Goal: Find specific page/section: Find specific page/section

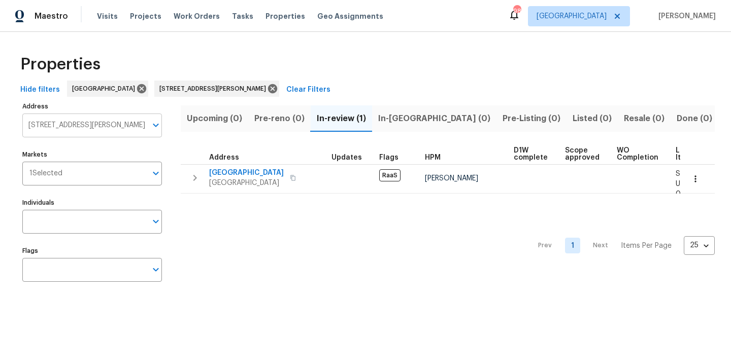
click at [91, 125] on input "3877 Trenton Dr Snellville GA 30039" at bounding box center [84, 126] width 124 height 24
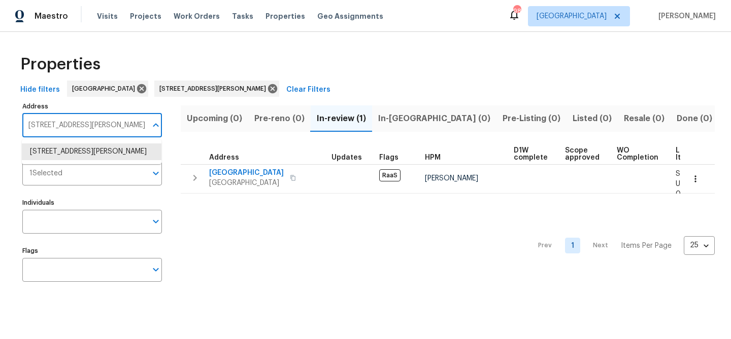
click at [91, 125] on input "3877 Trenton Dr Snellville GA 30039" at bounding box center [84, 126] width 124 height 24
type input "4425"
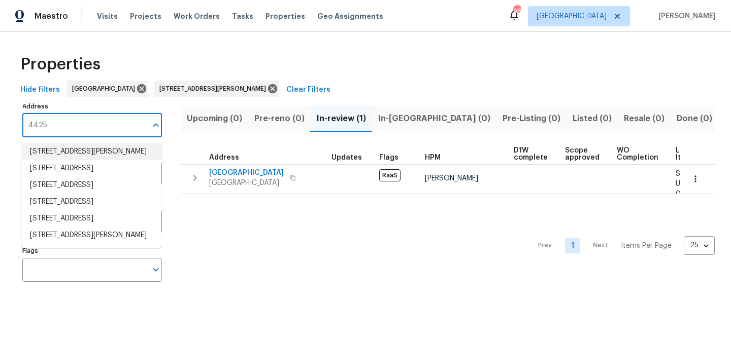
click at [89, 150] on li "4425 Amy Rd Snellville GA 30039" at bounding box center [92, 152] width 140 height 17
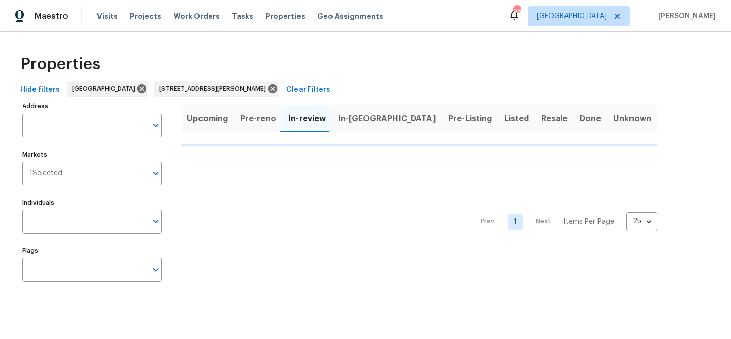
type input "4425 Amy Rd Snellville GA 30039"
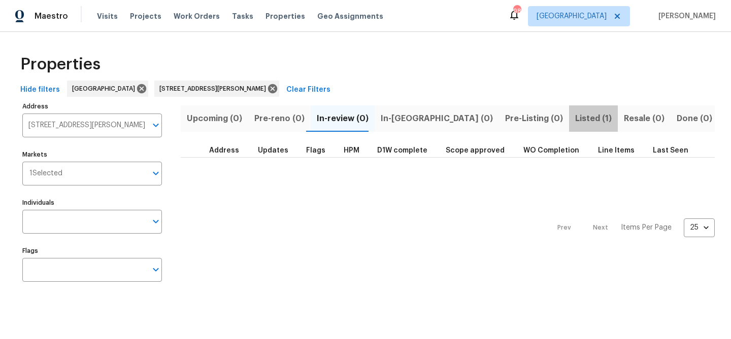
click at [575, 115] on span "Listed (1)" at bounding box center [593, 119] width 37 height 14
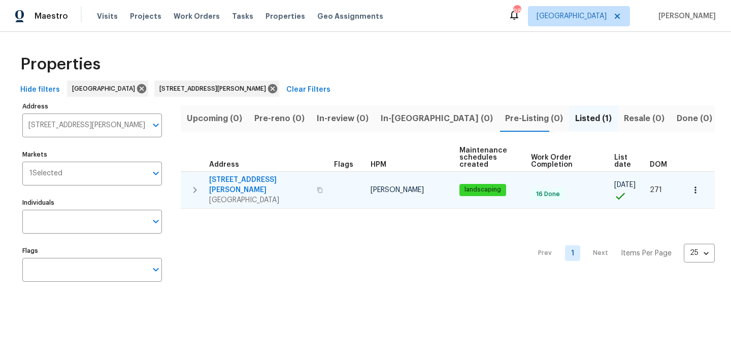
click at [240, 178] on span "[STREET_ADDRESS][PERSON_NAME]" at bounding box center [259, 185] width 101 height 20
click at [247, 177] on span "[STREET_ADDRESS][PERSON_NAME]" at bounding box center [259, 185] width 101 height 20
click at [233, 179] on span "[STREET_ADDRESS][PERSON_NAME]" at bounding box center [259, 185] width 101 height 20
click at [237, 179] on span "[STREET_ADDRESS][PERSON_NAME]" at bounding box center [259, 185] width 101 height 20
click at [254, 180] on span "[STREET_ADDRESS][PERSON_NAME]" at bounding box center [259, 185] width 101 height 20
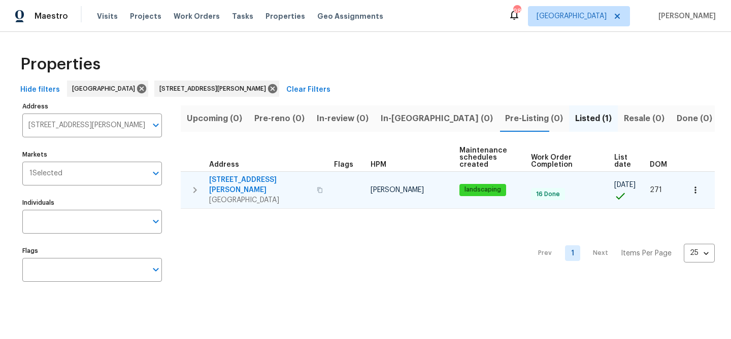
click at [236, 179] on span "[STREET_ADDRESS][PERSON_NAME]" at bounding box center [259, 185] width 101 height 20
click at [229, 178] on span "[STREET_ADDRESS][PERSON_NAME]" at bounding box center [259, 185] width 101 height 20
click at [239, 178] on span "[STREET_ADDRESS][PERSON_NAME]" at bounding box center [259, 185] width 101 height 20
click at [242, 179] on span "[STREET_ADDRESS][PERSON_NAME]" at bounding box center [259, 185] width 101 height 20
click at [237, 178] on span "[STREET_ADDRESS][PERSON_NAME]" at bounding box center [259, 185] width 101 height 20
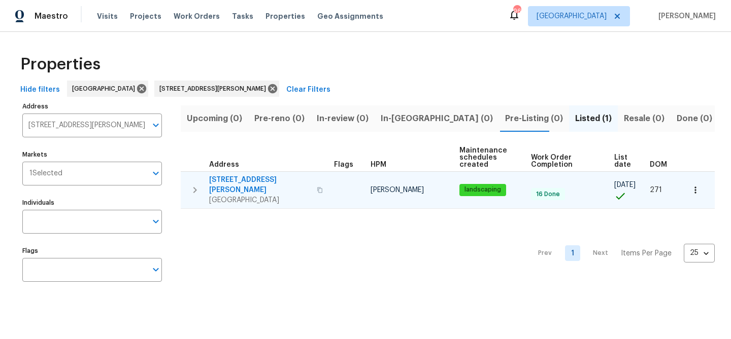
click at [314, 184] on button "button" at bounding box center [320, 190] width 12 height 24
click at [307, 186] on div "4425 Amy Rd Snellville, GA 30039" at bounding box center [267, 190] width 117 height 30
click at [312, 179] on div "4425 Amy Rd Snellville, GA 30039" at bounding box center [267, 190] width 117 height 30
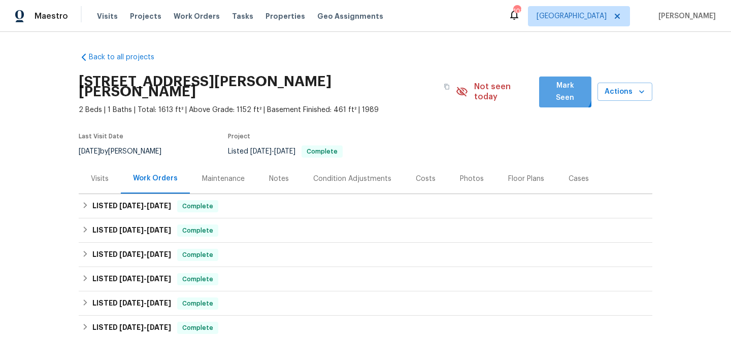
click at [557, 90] on span "Mark Seen" at bounding box center [565, 92] width 36 height 25
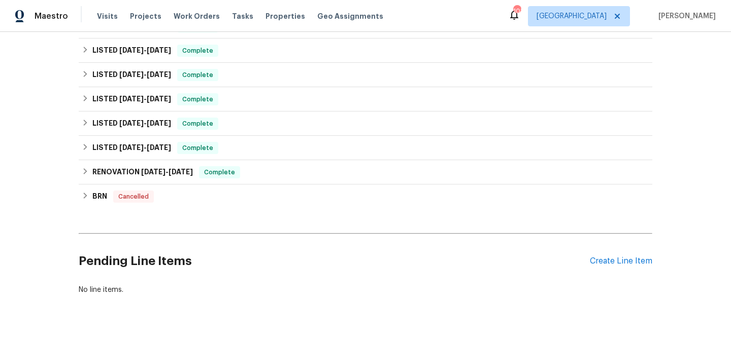
scroll to position [171, 0]
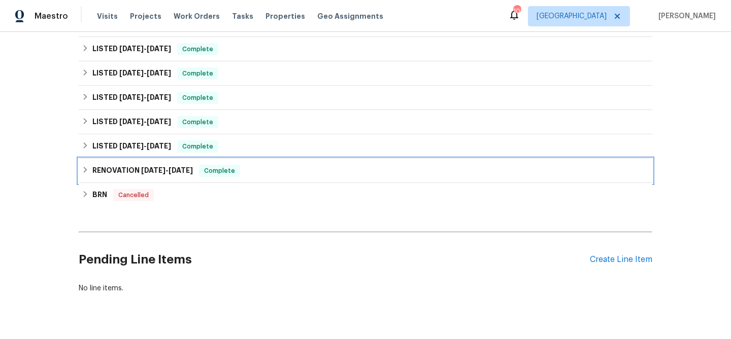
click at [262, 165] on div "RENOVATION [DATE] - [DATE] Complete" at bounding box center [365, 171] width 567 height 12
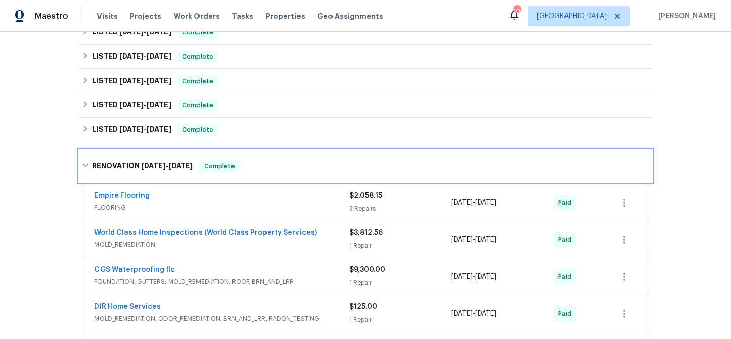
scroll to position [192, 0]
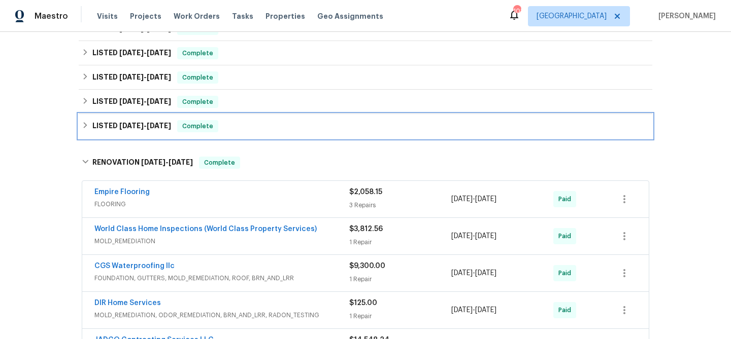
click at [241, 126] on div "LISTED 11/22/24 - 11/25/24 Complete" at bounding box center [365, 126] width 567 height 12
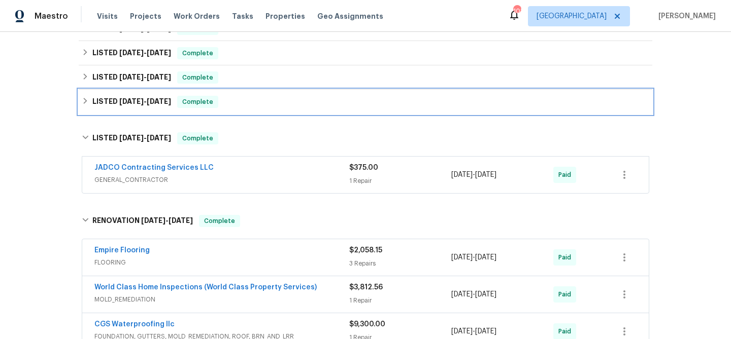
click at [236, 96] on div "LISTED 12/31/24 - 12/31/24 Complete" at bounding box center [365, 102] width 567 height 12
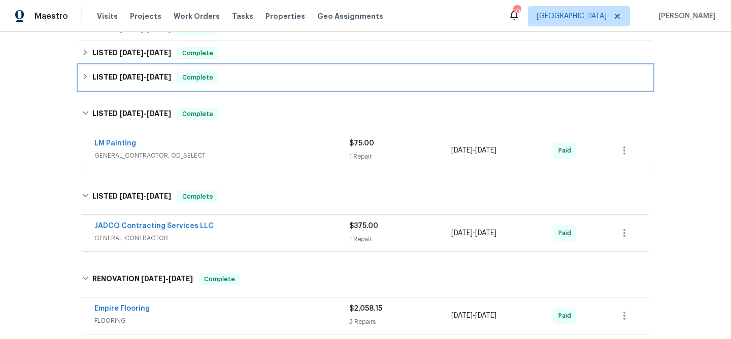
click at [241, 79] on div "LISTED 3/18/25 - 3/19/25 Complete" at bounding box center [365, 78] width 567 height 12
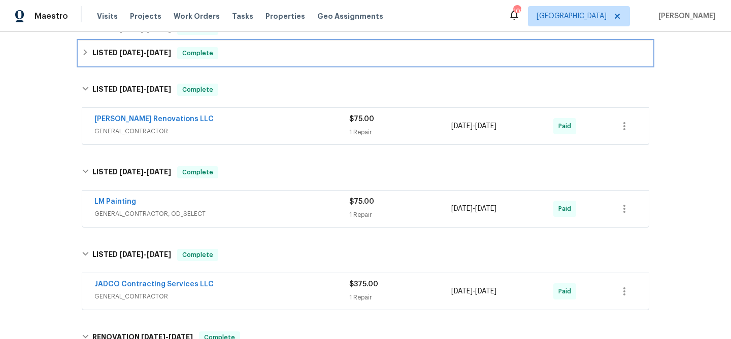
click at [244, 54] on div "LISTED 4/8/25 - 4/11/25 Complete" at bounding box center [365, 53] width 567 height 12
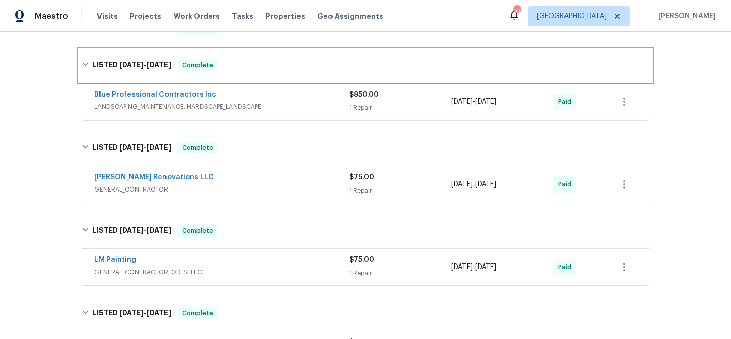
click at [243, 55] on div "LISTED 4/8/25 - 4/11/25 Complete" at bounding box center [365, 65] width 573 height 32
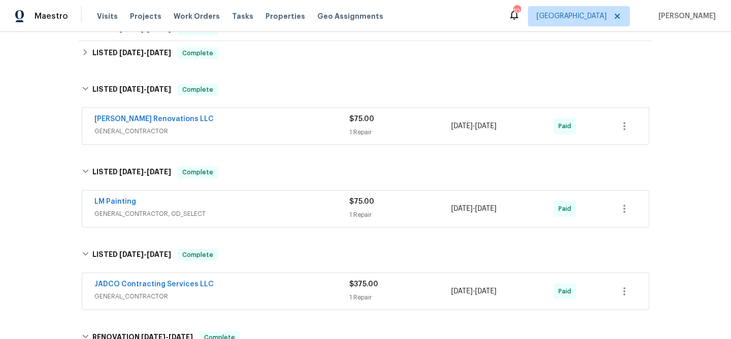
click at [255, 110] on div "Aseem Renovations LLC GENERAL_CONTRACTOR $75.00 1 Repair 3/18/2025 - 3/19/2025 …" at bounding box center [365, 126] width 566 height 37
click at [247, 123] on div "Aseem Renovations LLC" at bounding box center [221, 120] width 255 height 12
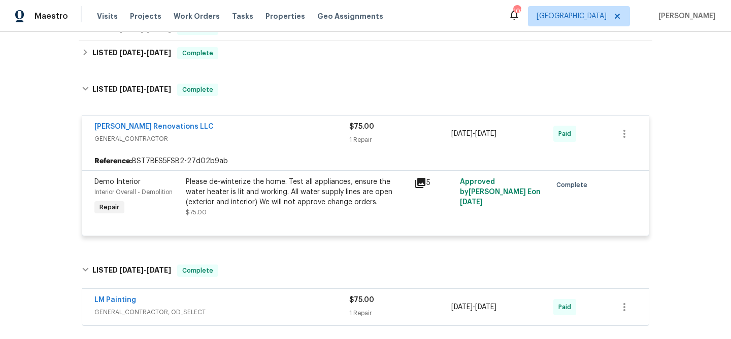
click at [247, 123] on div "Aseem Renovations LLC" at bounding box center [221, 128] width 255 height 12
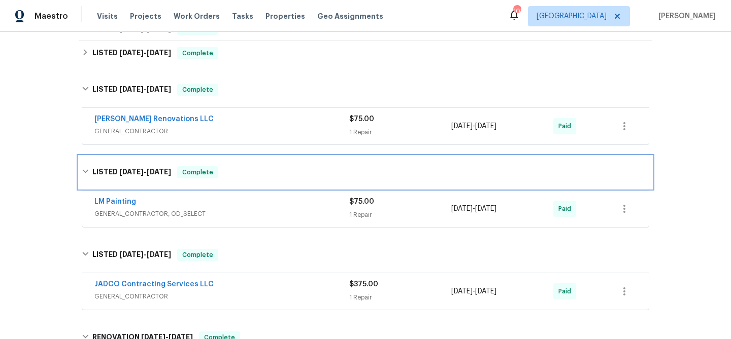
click at [250, 164] on div "LISTED 12/31/24 - 12/31/24 Complete" at bounding box center [365, 172] width 573 height 32
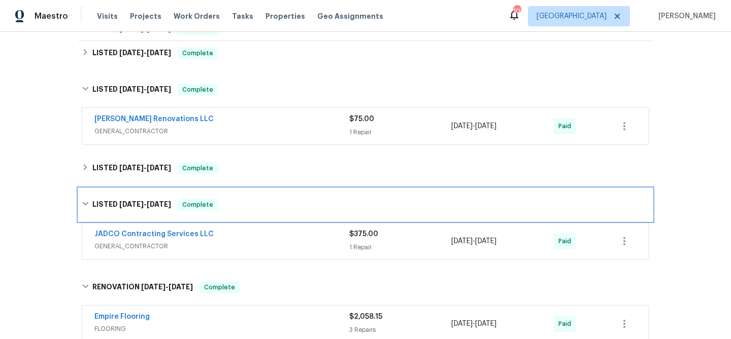
click at [265, 197] on div "LISTED 11/22/24 - 11/25/24 Complete" at bounding box center [365, 205] width 573 height 32
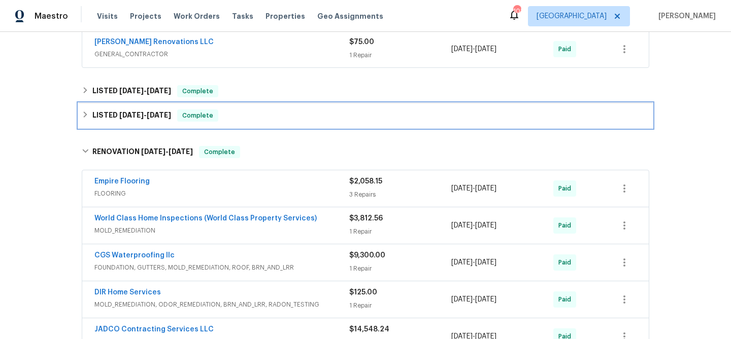
scroll to position [290, 0]
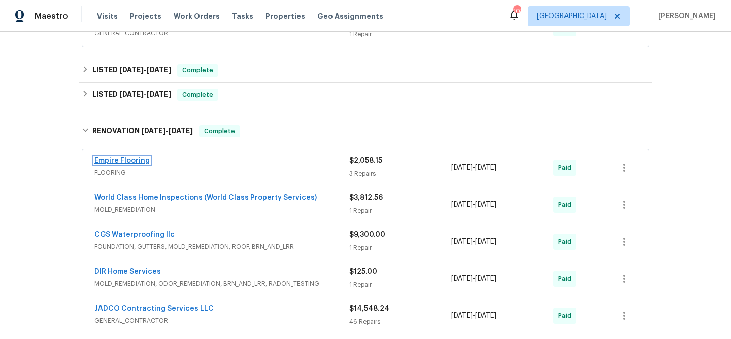
click at [116, 161] on link "Empire Flooring" at bounding box center [121, 160] width 55 height 7
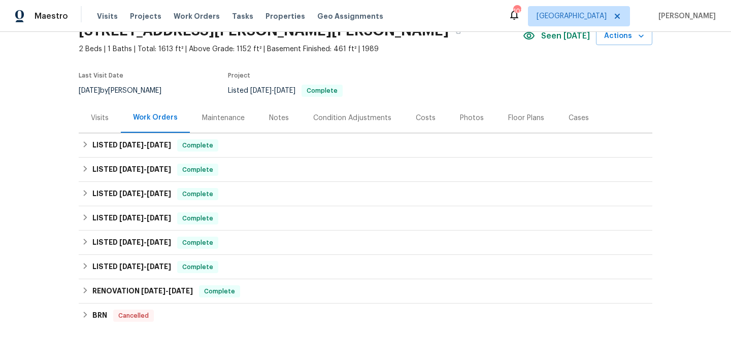
scroll to position [147, 0]
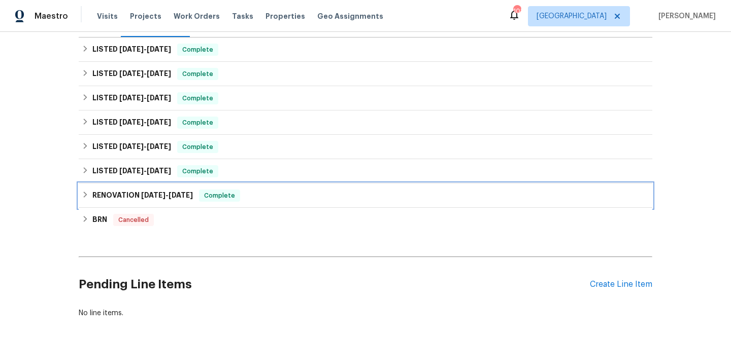
click at [277, 192] on div "RENOVATION [DATE] - [DATE] Complete" at bounding box center [365, 196] width 567 height 12
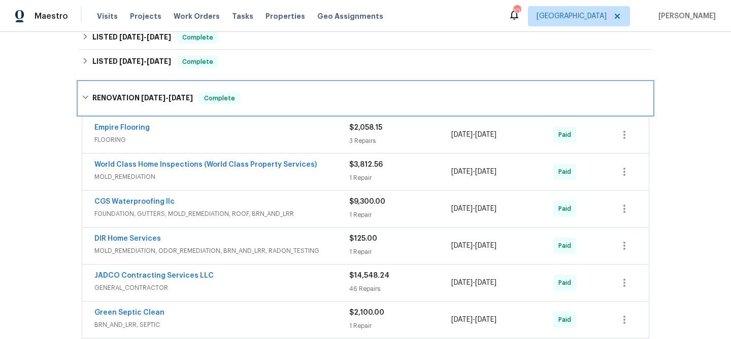
scroll to position [257, 0]
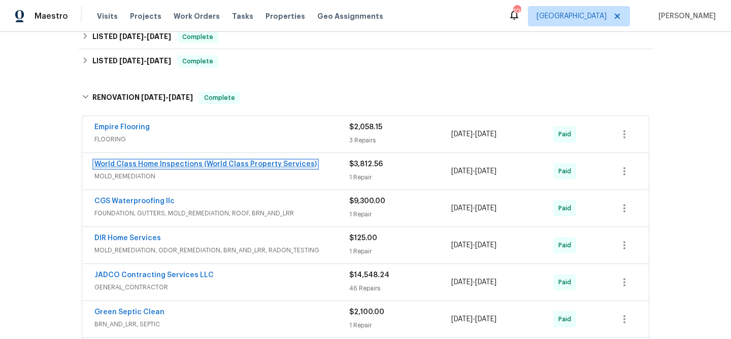
click at [157, 166] on link "World Class Home Inspections (World Class Property Services)" at bounding box center [205, 164] width 222 height 7
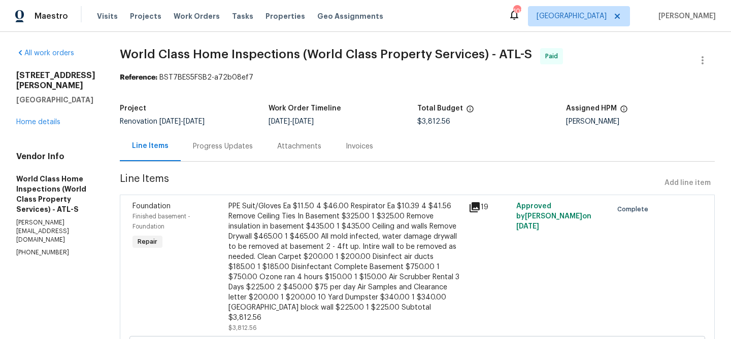
scroll to position [144, 0]
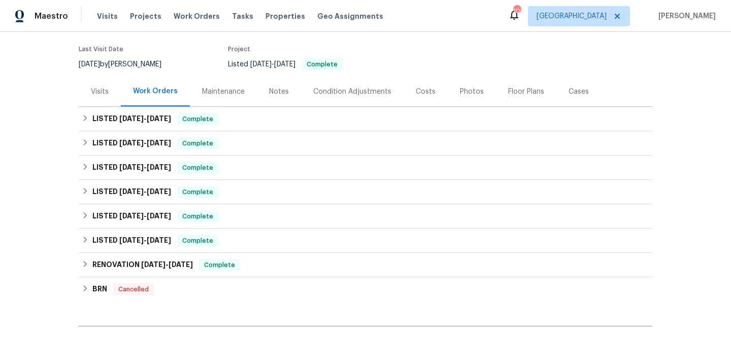
scroll to position [114, 0]
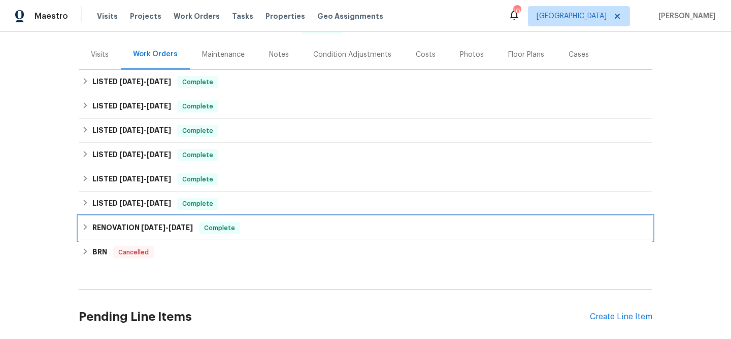
click at [257, 228] on div "RENOVATION [DATE] - [DATE] Complete" at bounding box center [365, 228] width 567 height 12
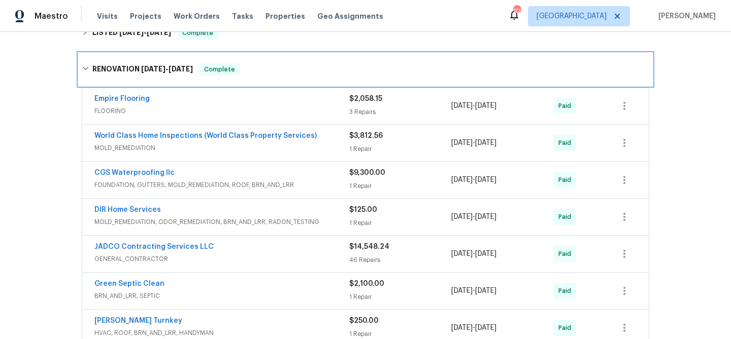
scroll to position [287, 0]
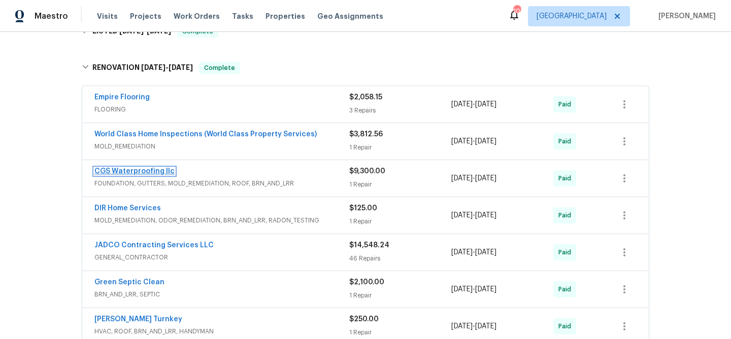
click at [151, 173] on link "CGS Waterproofing llc" at bounding box center [134, 171] width 80 height 7
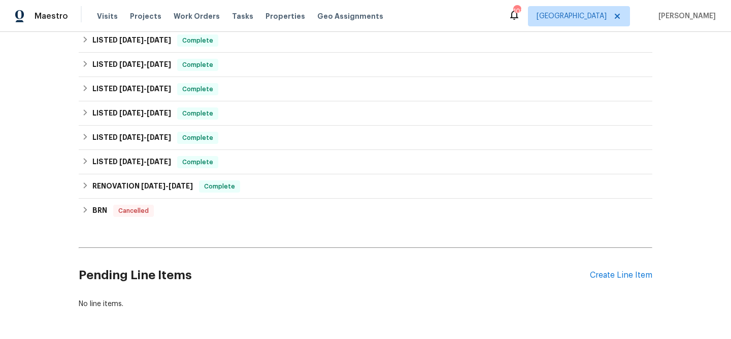
scroll to position [164, 0]
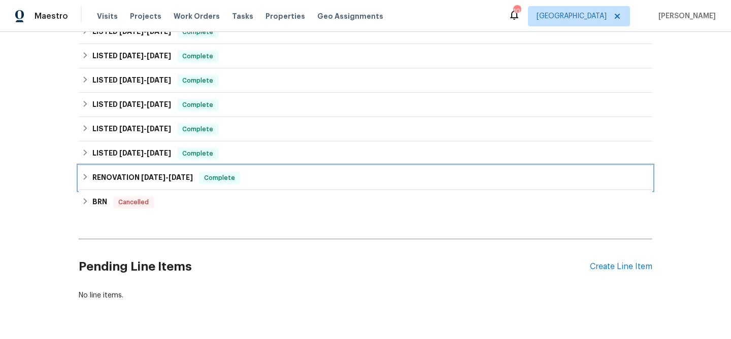
click at [255, 182] on div "RENOVATION 10/11/24 - 11/15/24 Complete" at bounding box center [365, 178] width 567 height 12
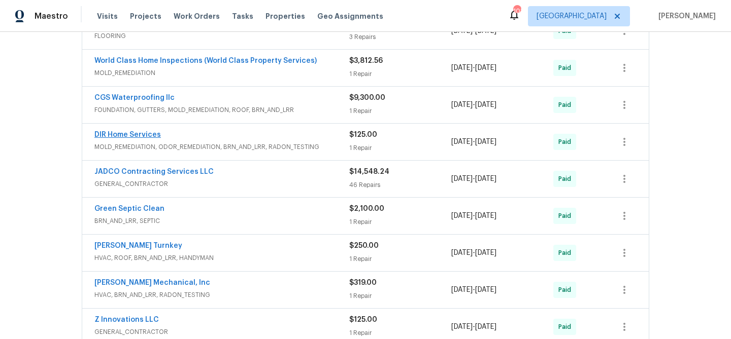
scroll to position [361, 0]
click at [128, 134] on link "DIR Home Services" at bounding box center [127, 134] width 66 height 7
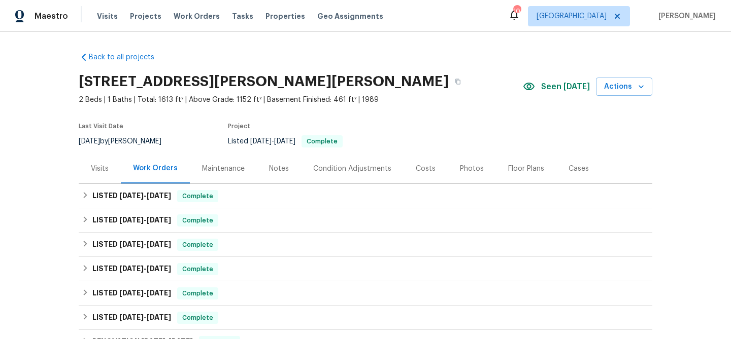
scroll to position [67, 0]
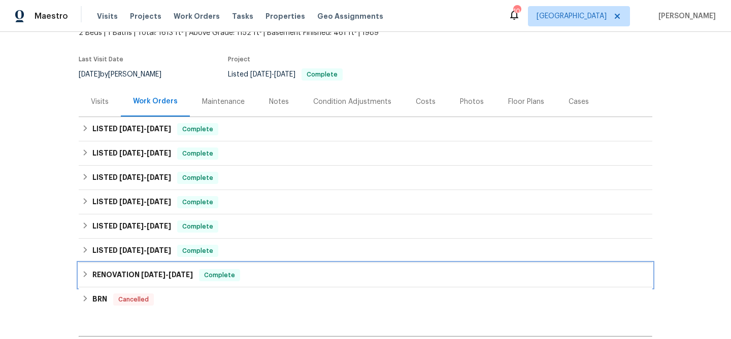
click at [273, 274] on div "RENOVATION [DATE] - [DATE] Complete" at bounding box center [365, 275] width 567 height 12
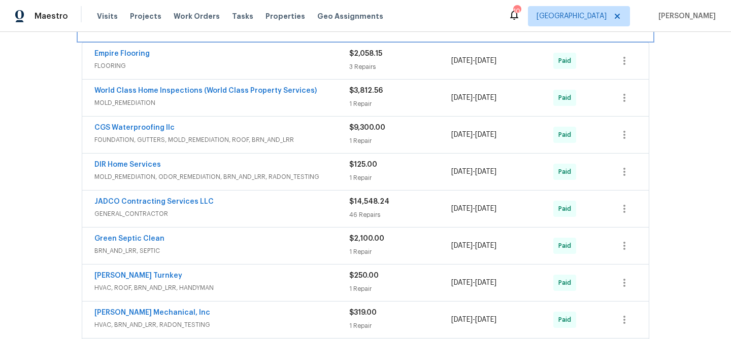
scroll to position [332, 0]
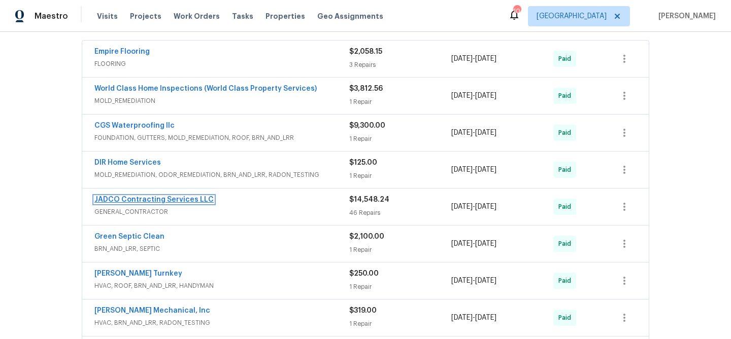
click at [164, 199] on link "JADCO Contracting Services LLC" at bounding box center [153, 199] width 119 height 7
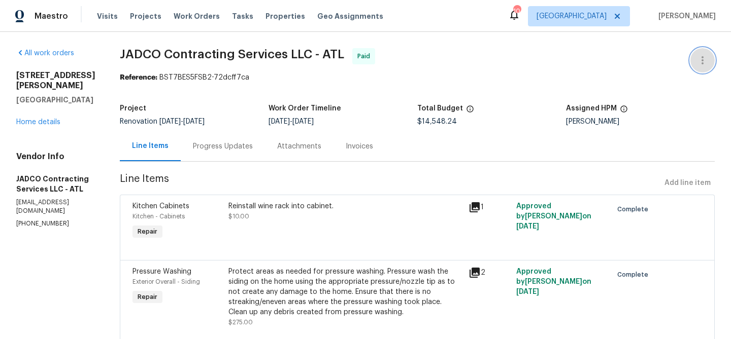
click at [707, 62] on icon "button" at bounding box center [702, 60] width 12 height 12
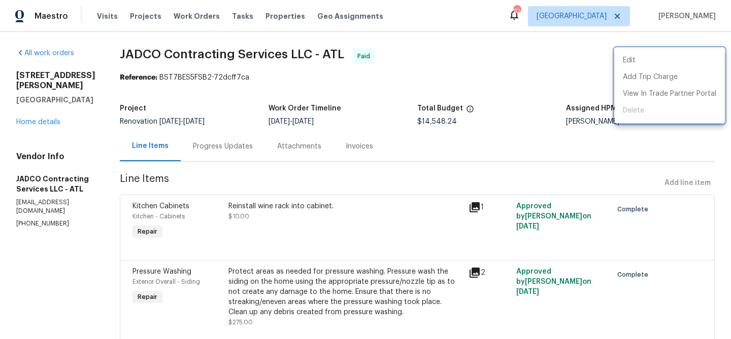
click at [505, 67] on div at bounding box center [365, 169] width 731 height 339
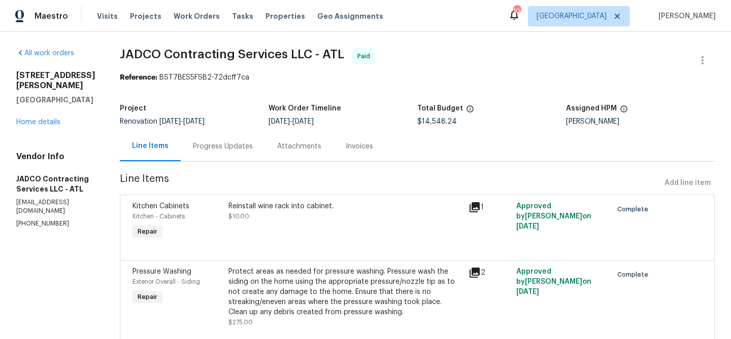
click at [373, 149] on div "Invoices" at bounding box center [359, 147] width 27 height 10
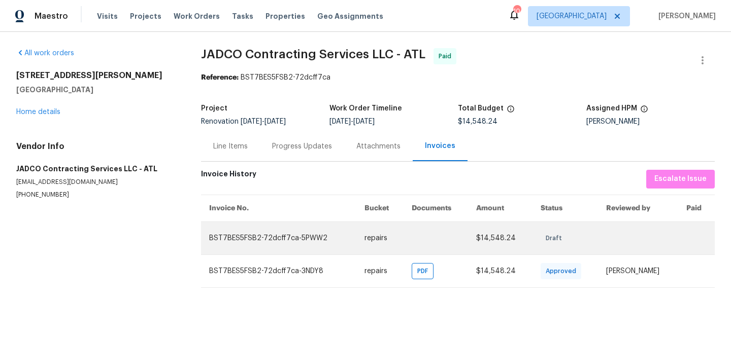
click at [289, 240] on td "BST7BES5FSB2-72dcff7ca-5PWW2" at bounding box center [278, 238] width 155 height 33
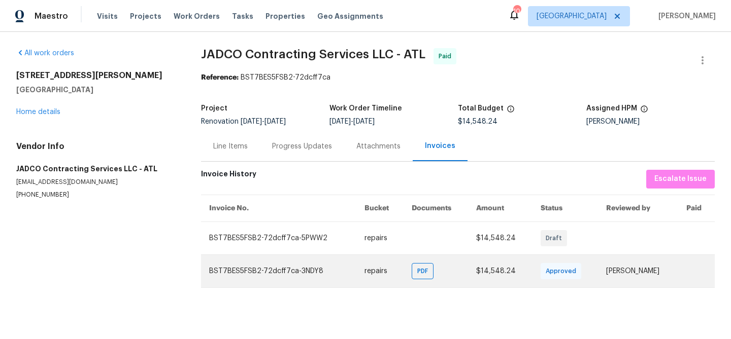
drag, startPoint x: 478, startPoint y: 278, endPoint x: 469, endPoint y: 277, distance: 9.8
click at [476, 278] on td "$14,548.24" at bounding box center [500, 271] width 64 height 33
click at [424, 273] on span "PDF" at bounding box center [424, 271] width 15 height 10
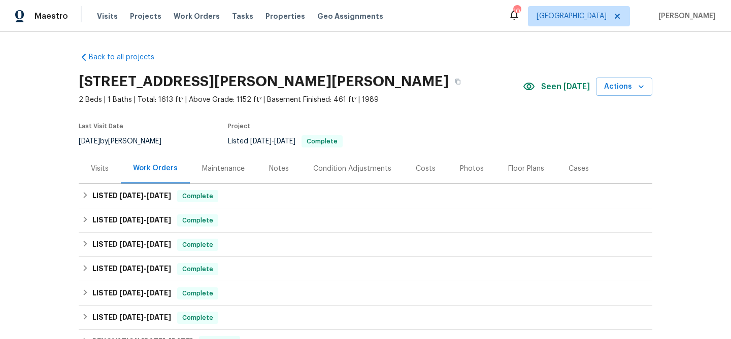
scroll to position [195, 0]
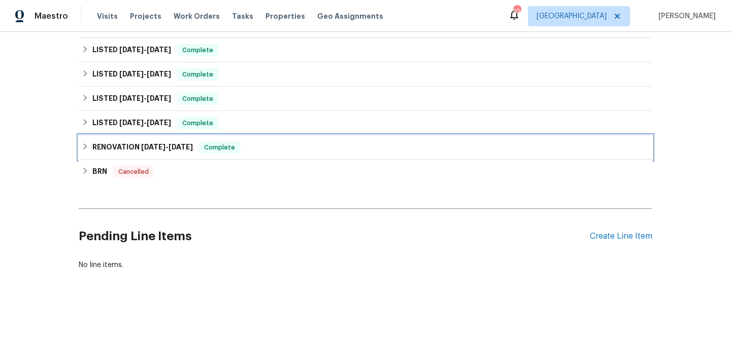
click at [238, 147] on span "Complete" at bounding box center [219, 148] width 39 height 10
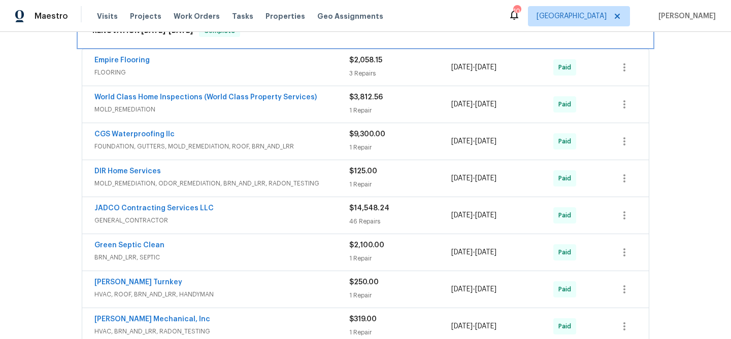
scroll to position [330, 0]
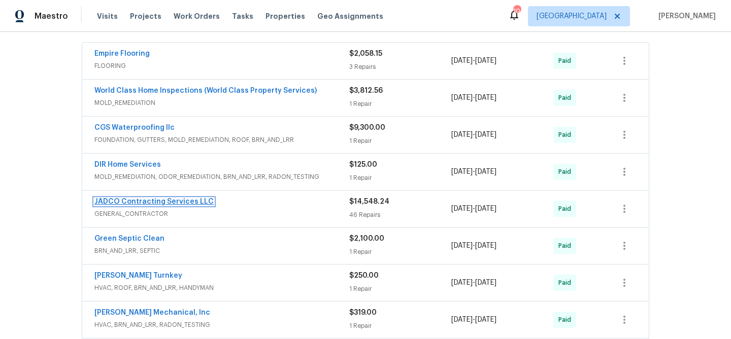
click at [163, 201] on link "JADCO Contracting Services LLC" at bounding box center [153, 201] width 119 height 7
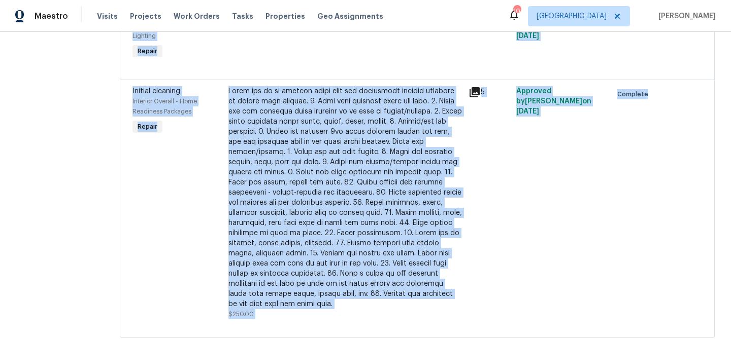
scroll to position [3910, 0]
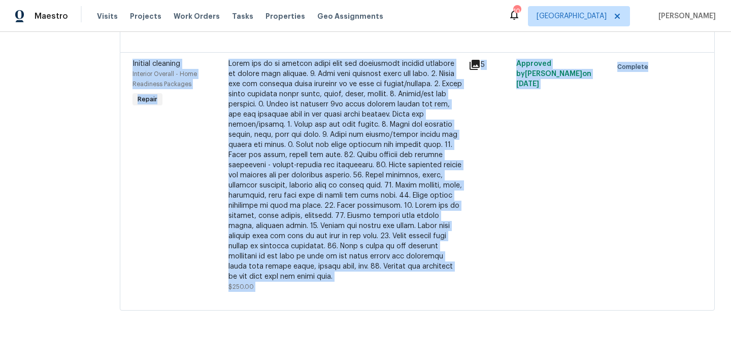
drag, startPoint x: 146, startPoint y: 52, endPoint x: 618, endPoint y: 347, distance: 556.9
click at [618, 339] on html "Maestro Visits Projects Work Orders Tasks Properties Geo Assignments 104 [GEOGR…" at bounding box center [365, 169] width 731 height 339
click at [539, 227] on div "Approved by [PERSON_NAME] on [DATE]" at bounding box center [561, 175] width 96 height 239
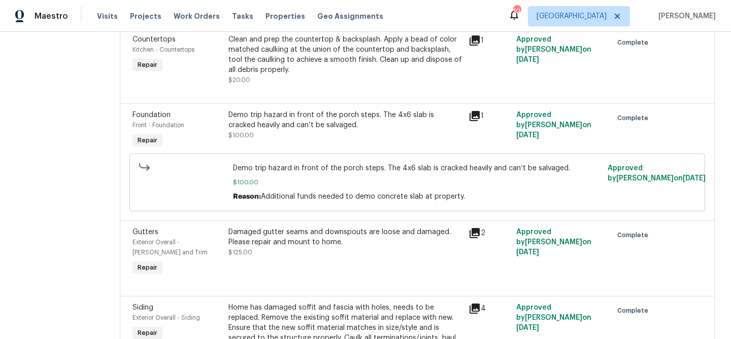
scroll to position [0, 0]
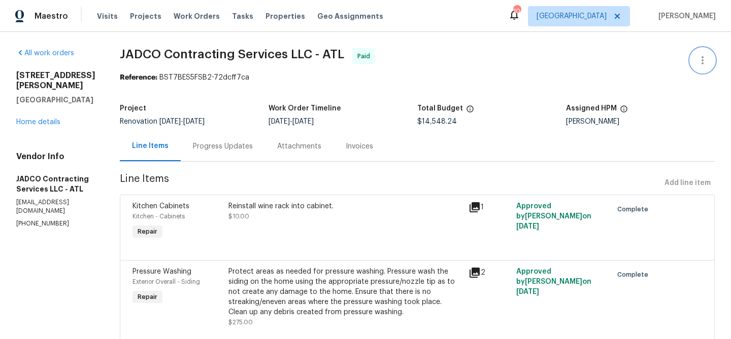
click at [703, 58] on icon "button" at bounding box center [702, 60] width 12 height 12
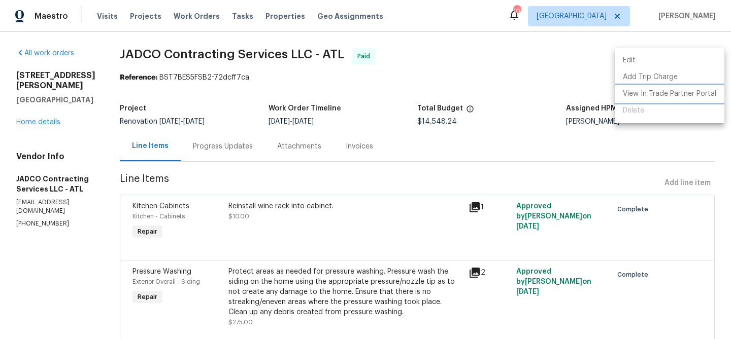
click at [638, 90] on li "View In Trade Partner Portal" at bounding box center [669, 94] width 110 height 17
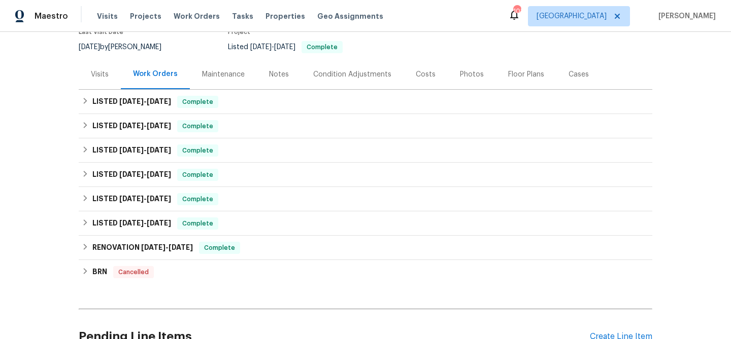
scroll to position [97, 0]
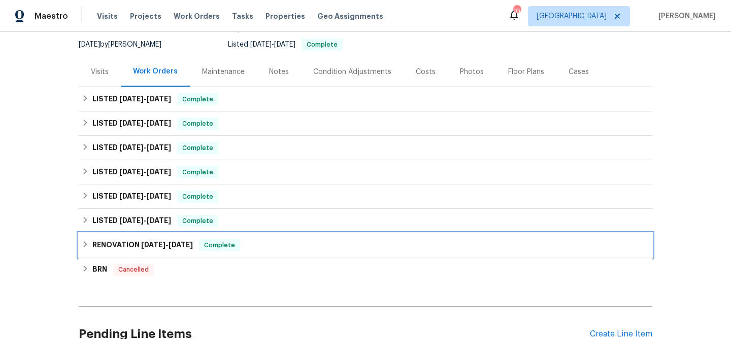
click at [261, 249] on div "RENOVATION [DATE] - [DATE] Complete" at bounding box center [365, 245] width 567 height 12
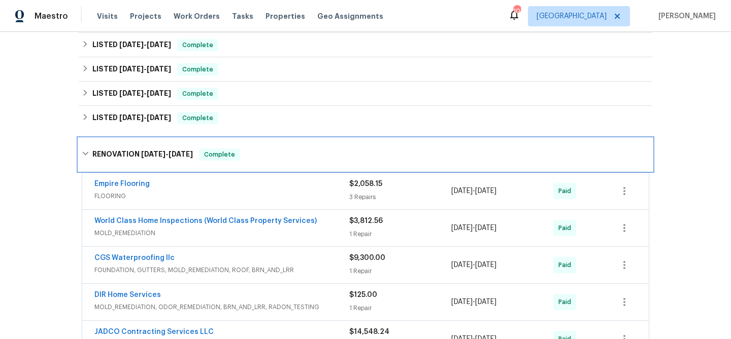
scroll to position [203, 0]
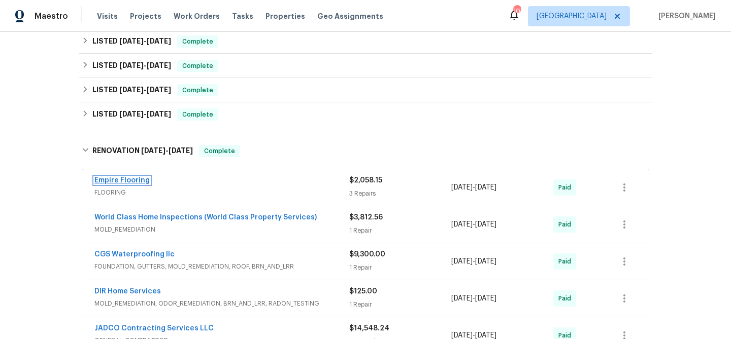
click at [130, 179] on link "Empire Flooring" at bounding box center [121, 180] width 55 height 7
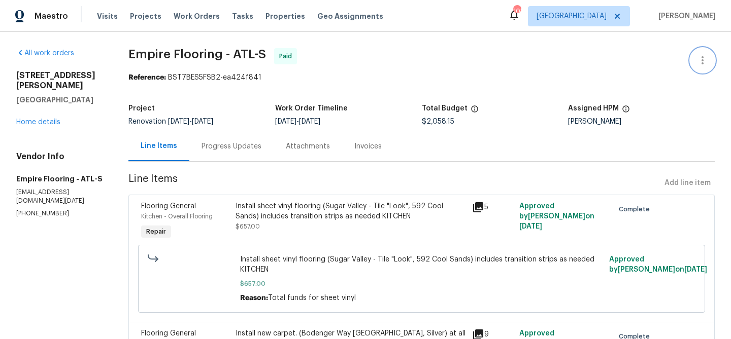
click at [704, 60] on icon "button" at bounding box center [702, 60] width 12 height 12
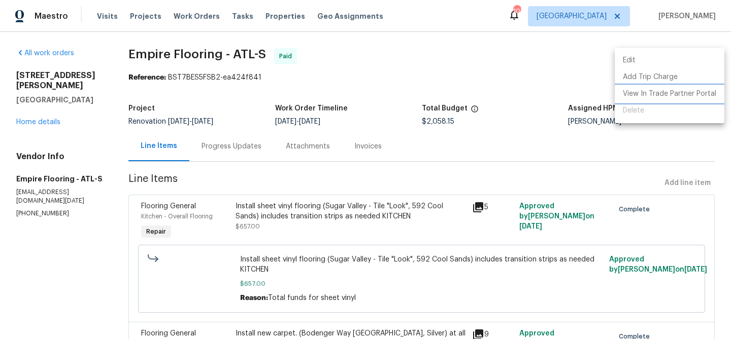
click at [666, 90] on li "View In Trade Partner Portal" at bounding box center [669, 94] width 110 height 17
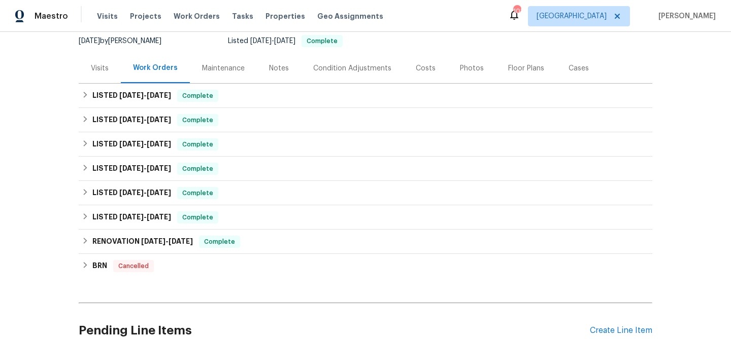
scroll to position [114, 0]
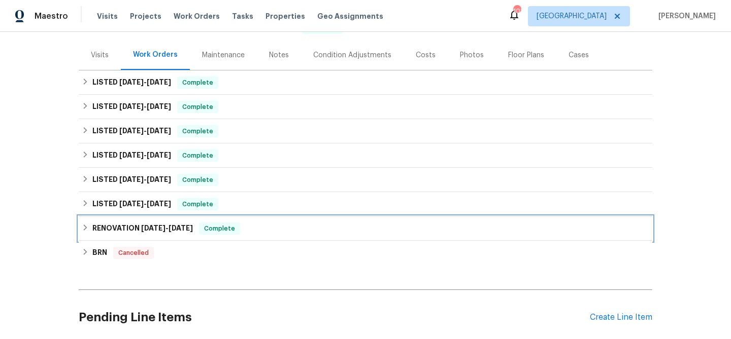
click at [262, 231] on div "RENOVATION [DATE] - [DATE] Complete" at bounding box center [365, 229] width 567 height 12
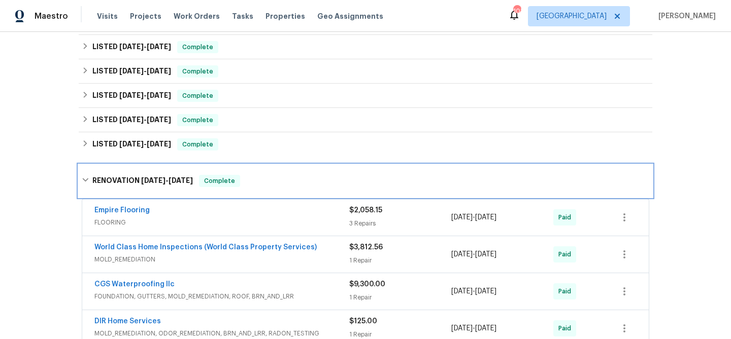
scroll to position [273, 0]
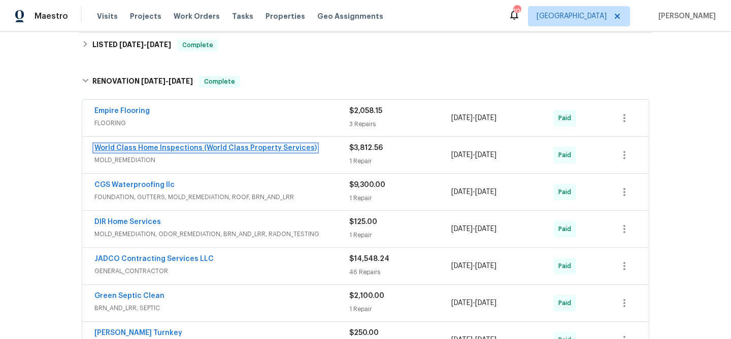
click at [179, 149] on link "World Class Home Inspections (World Class Property Services)" at bounding box center [205, 148] width 222 height 7
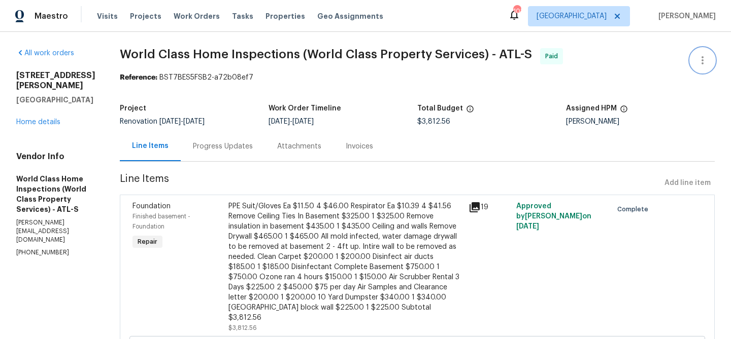
click at [703, 59] on icon "button" at bounding box center [702, 60] width 12 height 12
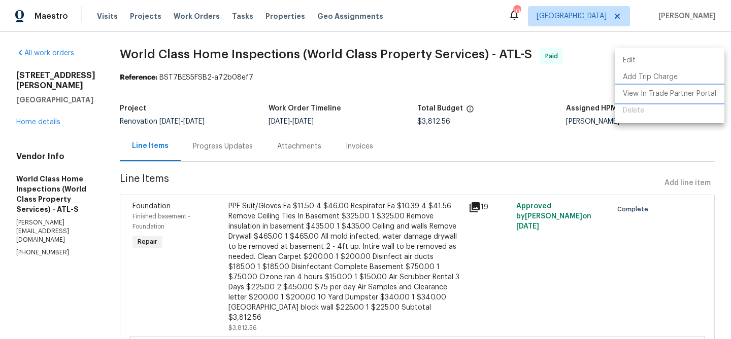
click at [665, 92] on li "View In Trade Partner Portal" at bounding box center [669, 94] width 110 height 17
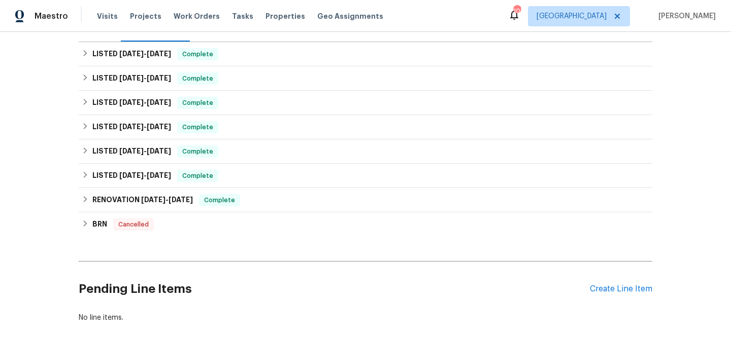
scroll to position [160, 0]
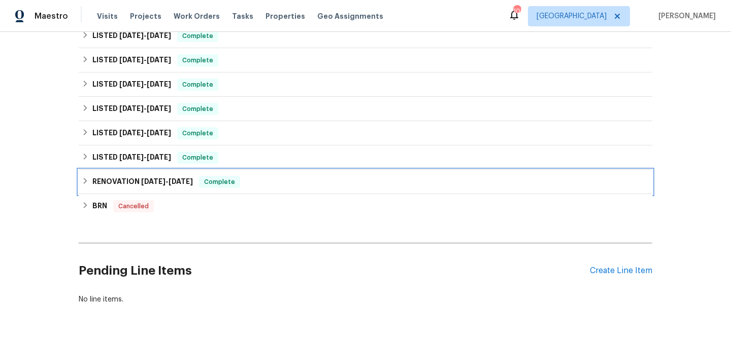
click at [193, 187] on h6 "RENOVATION [DATE] - [DATE]" at bounding box center [142, 182] width 100 height 12
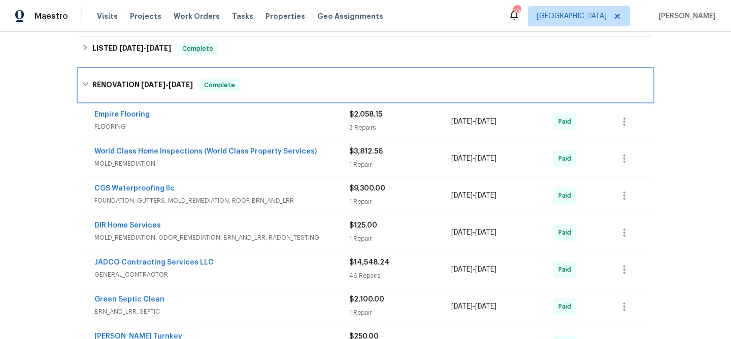
scroll to position [271, 0]
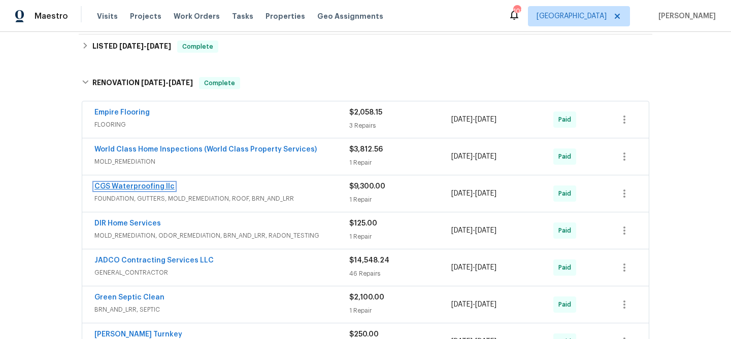
click at [156, 185] on link "CGS Waterproofing llc" at bounding box center [134, 186] width 80 height 7
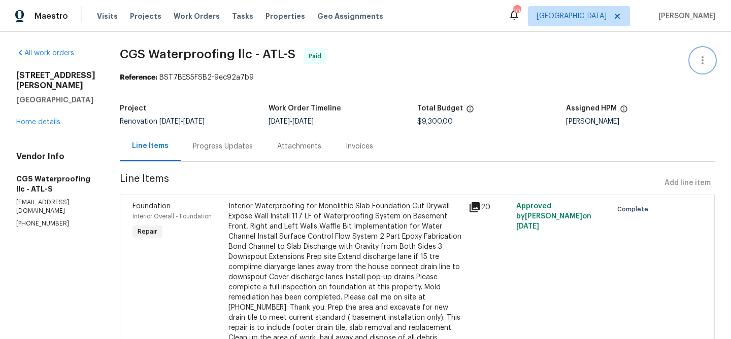
click at [696, 58] on icon "button" at bounding box center [702, 60] width 12 height 12
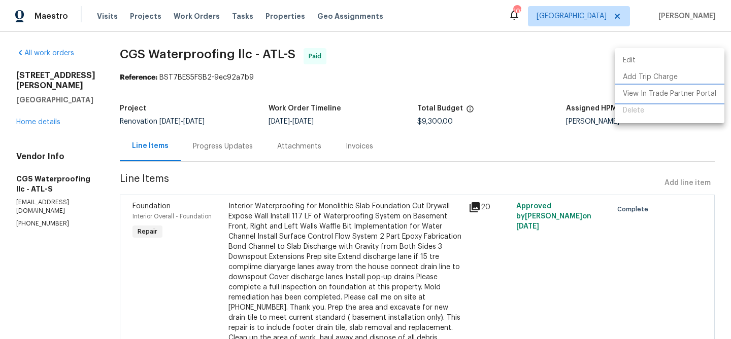
click at [675, 97] on li "View In Trade Partner Portal" at bounding box center [669, 94] width 110 height 17
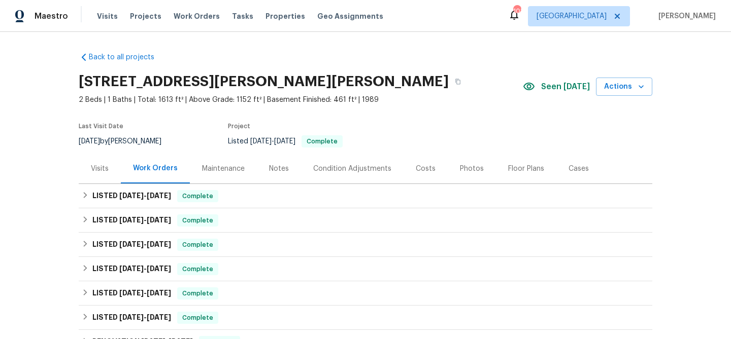
scroll to position [78, 0]
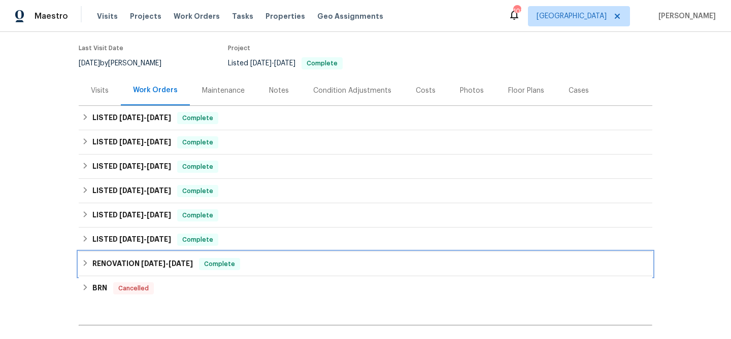
click at [253, 269] on div "RENOVATION [DATE] - [DATE] Complete" at bounding box center [365, 264] width 567 height 12
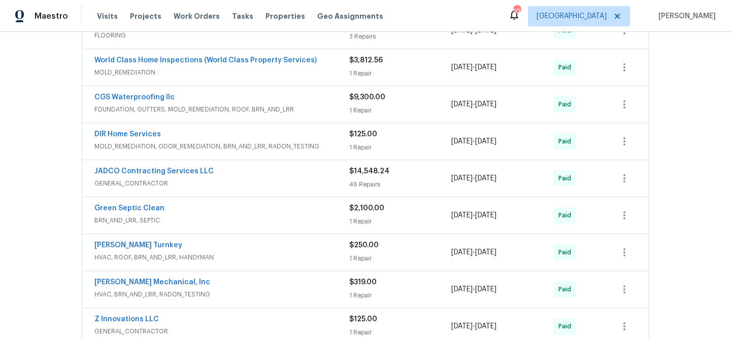
scroll to position [361, 0]
click at [124, 206] on link "Green Septic Clean" at bounding box center [129, 207] width 70 height 7
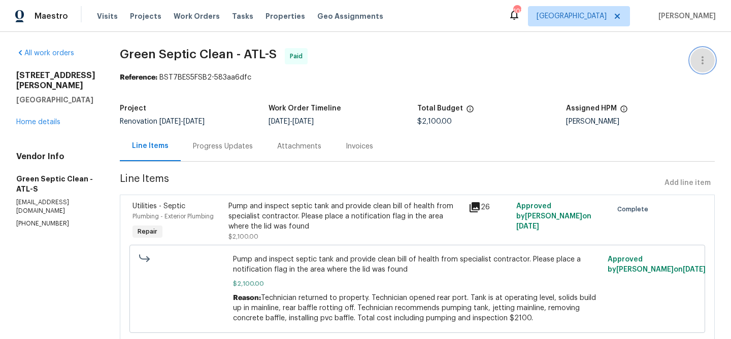
click at [704, 59] on icon "button" at bounding box center [702, 60] width 12 height 12
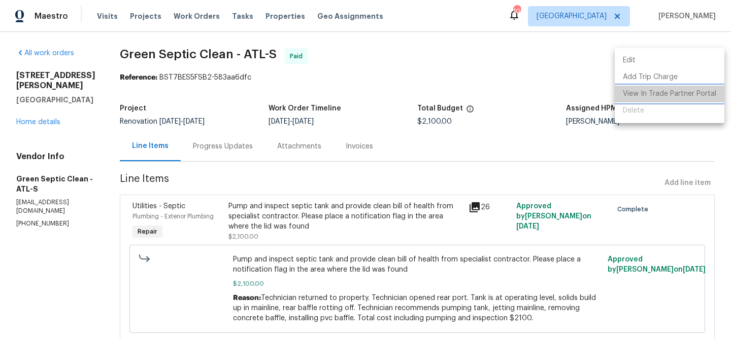
click at [669, 96] on li "View In Trade Partner Portal" at bounding box center [669, 94] width 110 height 17
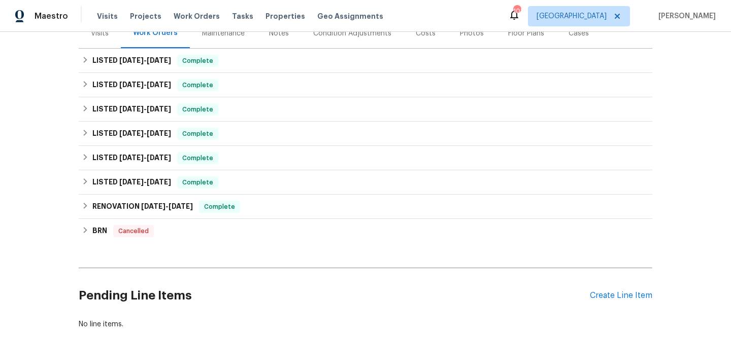
scroll to position [195, 0]
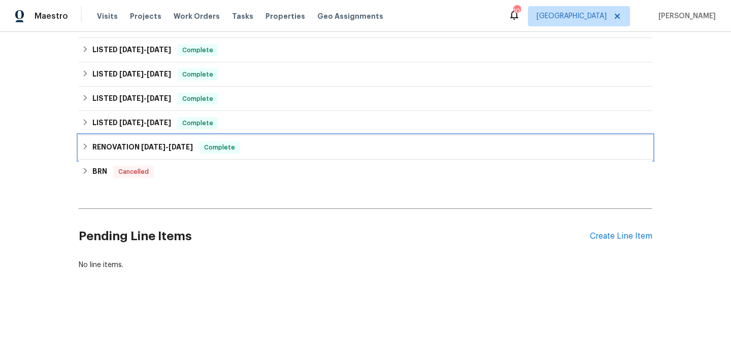
click at [178, 149] on span "[DATE]" at bounding box center [180, 147] width 24 height 7
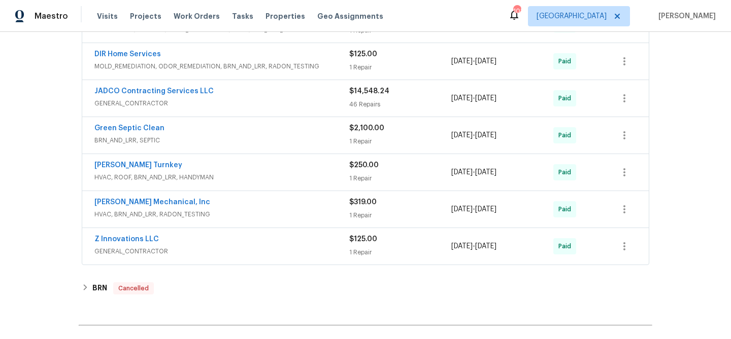
scroll to position [441, 0]
click at [132, 165] on link "[PERSON_NAME] Turnkey" at bounding box center [138, 164] width 88 height 7
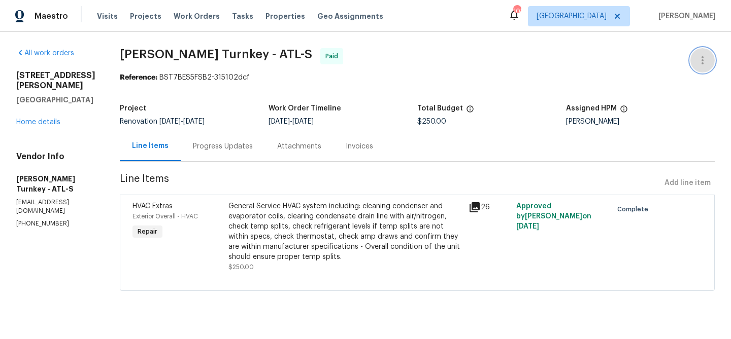
click at [702, 63] on icon "button" at bounding box center [702, 60] width 2 height 8
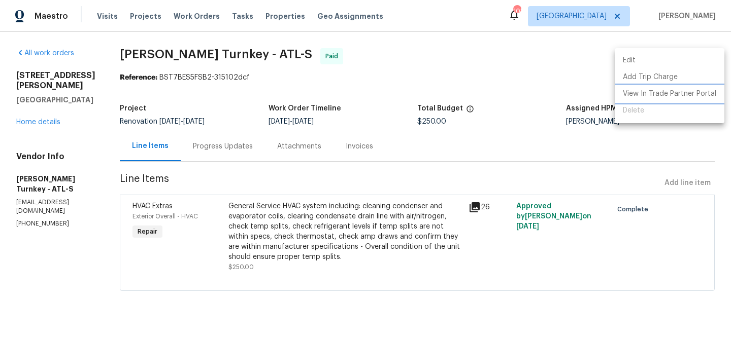
click at [670, 92] on li "View In Trade Partner Portal" at bounding box center [669, 94] width 110 height 17
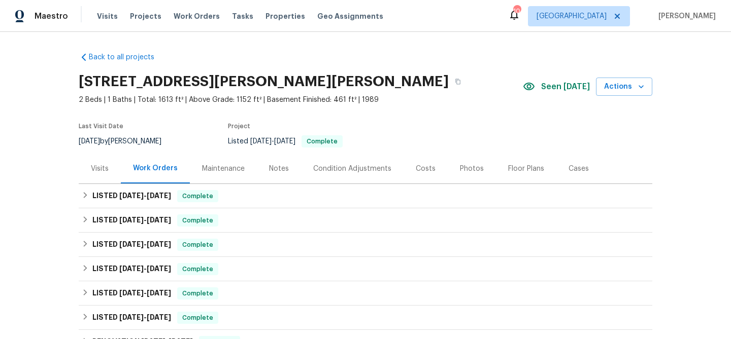
scroll to position [195, 0]
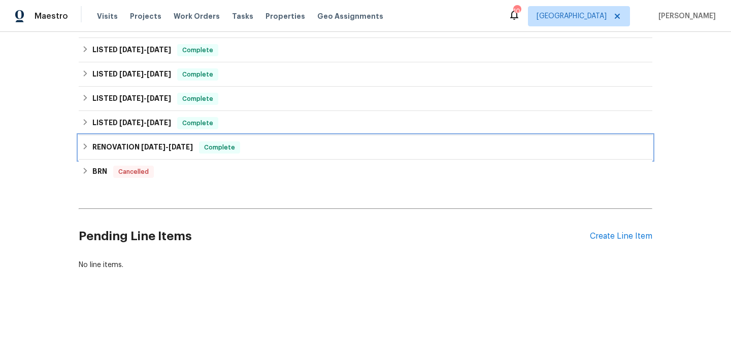
click at [261, 156] on div "RENOVATION [DATE] - [DATE] Complete" at bounding box center [365, 147] width 573 height 24
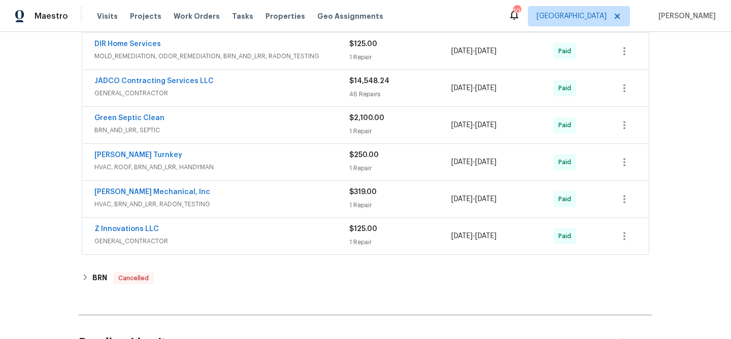
scroll to position [453, 0]
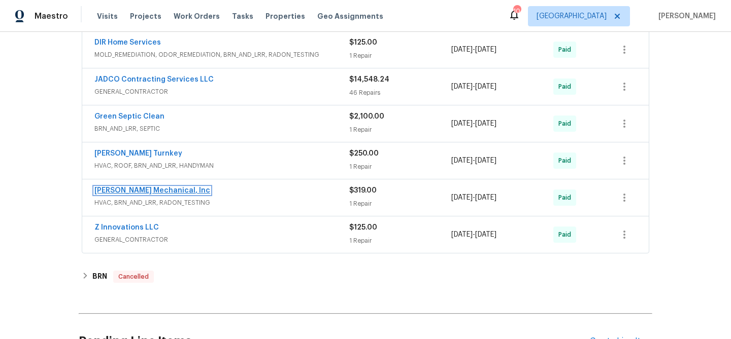
click at [162, 191] on link "[PERSON_NAME] Mechanical, Inc" at bounding box center [152, 190] width 116 height 7
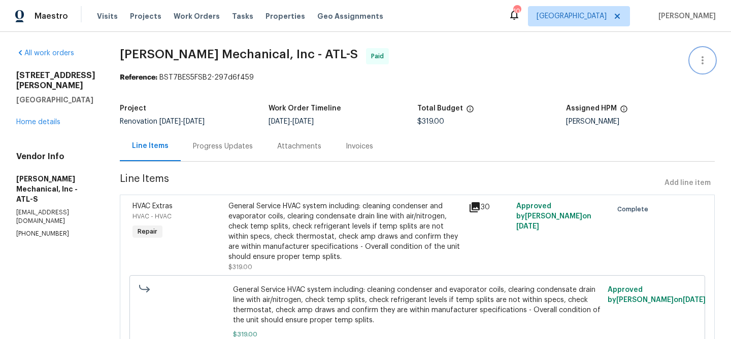
click at [706, 58] on icon "button" at bounding box center [702, 60] width 12 height 12
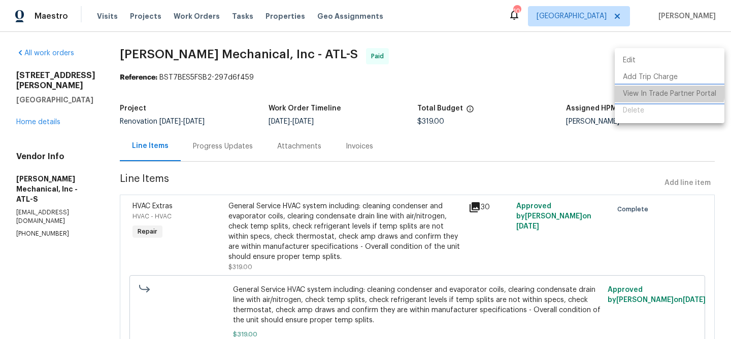
click at [656, 90] on li "View In Trade Partner Portal" at bounding box center [669, 94] width 110 height 17
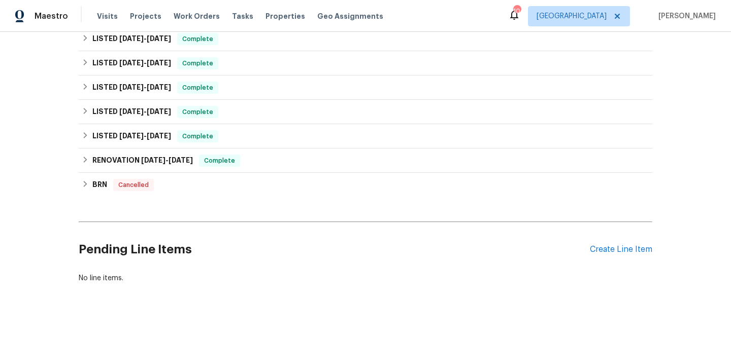
scroll to position [195, 0]
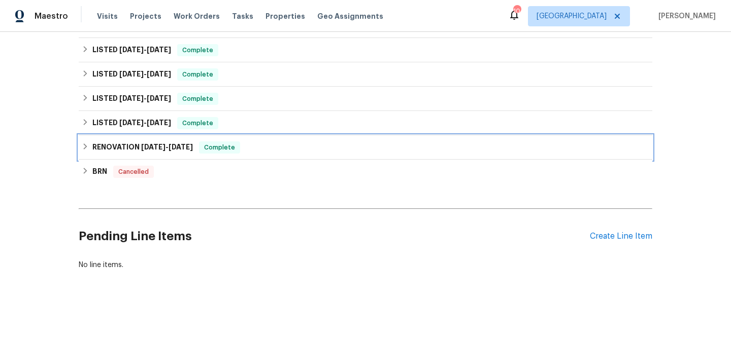
click at [283, 149] on div "RENOVATION [DATE] - [DATE] Complete" at bounding box center [365, 148] width 567 height 12
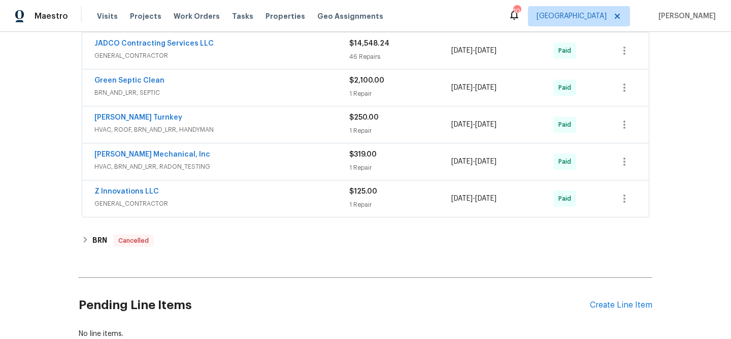
scroll to position [491, 0]
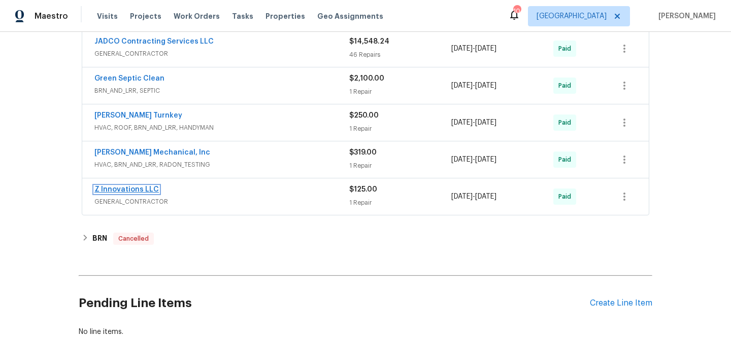
click at [146, 189] on link "Z Innovations LLC" at bounding box center [126, 189] width 64 height 7
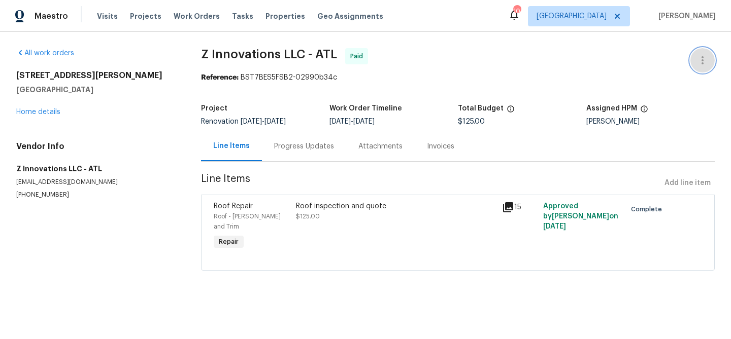
click at [706, 54] on icon "button" at bounding box center [702, 60] width 12 height 12
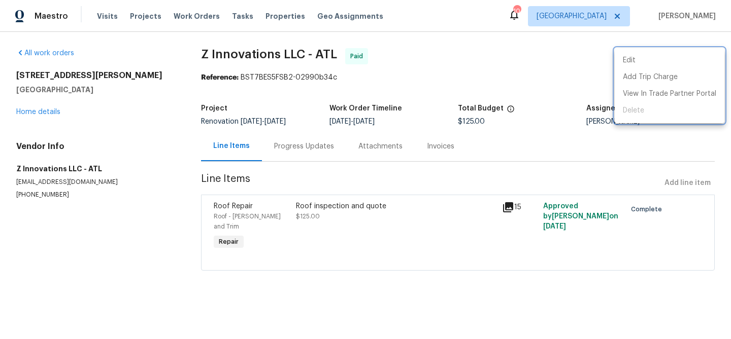
click at [328, 215] on div at bounding box center [365, 169] width 731 height 339
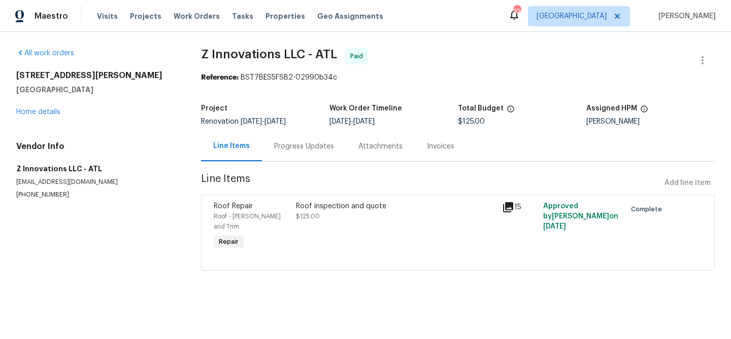
click at [334, 209] on div "Roof inspection and quote" at bounding box center [396, 206] width 200 height 10
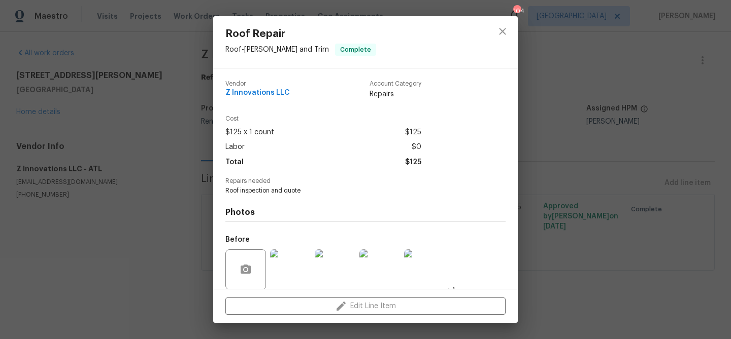
scroll to position [77, 0]
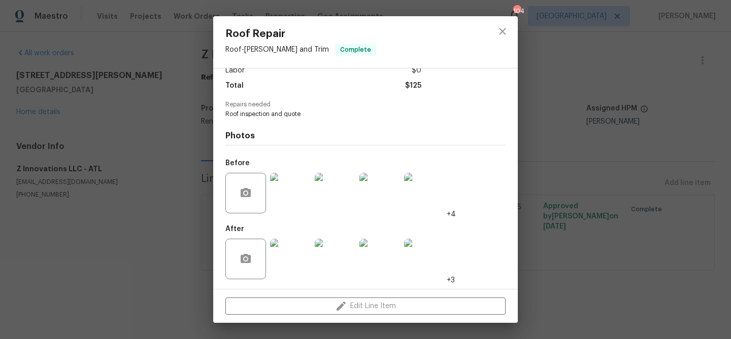
click at [286, 196] on img at bounding box center [290, 193] width 41 height 41
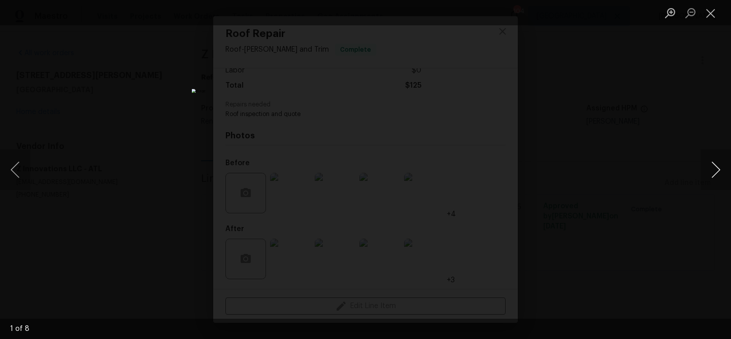
click at [723, 168] on button "Next image" at bounding box center [715, 170] width 30 height 41
click at [709, 20] on button "Close lightbox" at bounding box center [710, 13] width 20 height 18
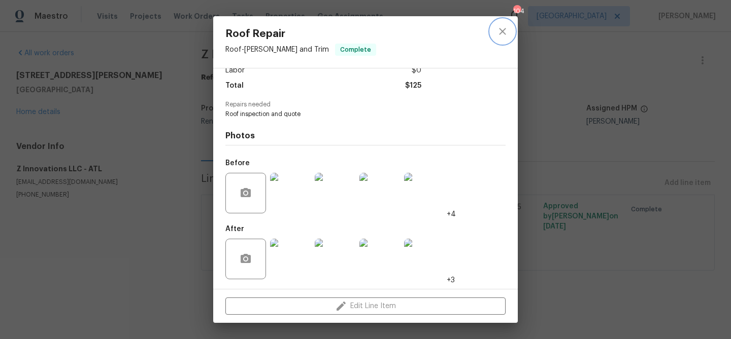
click at [506, 28] on icon "close" at bounding box center [502, 31] width 12 height 12
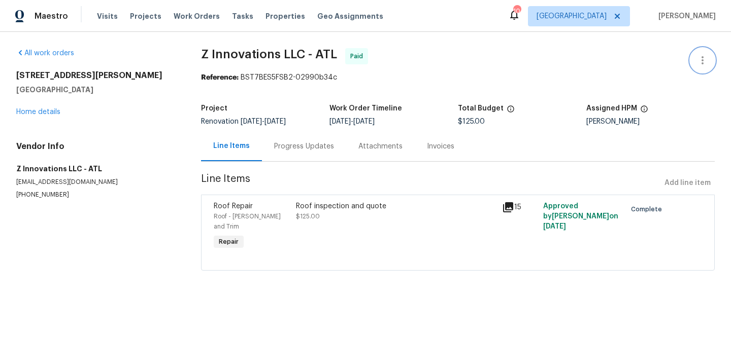
click at [702, 60] on icon "button" at bounding box center [702, 60] width 2 height 8
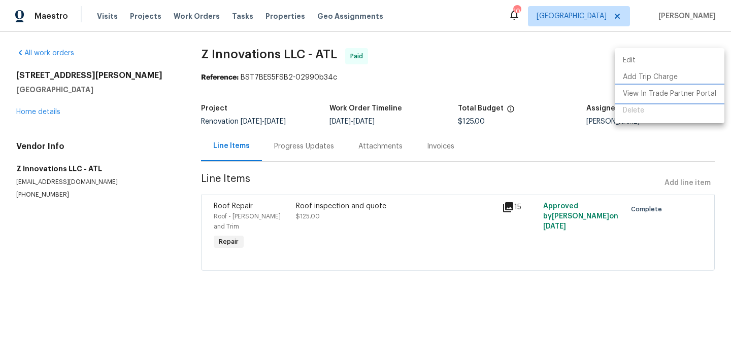
click at [658, 93] on li "View In Trade Partner Portal" at bounding box center [669, 94] width 110 height 17
